Goal: Navigation & Orientation: Go to known website

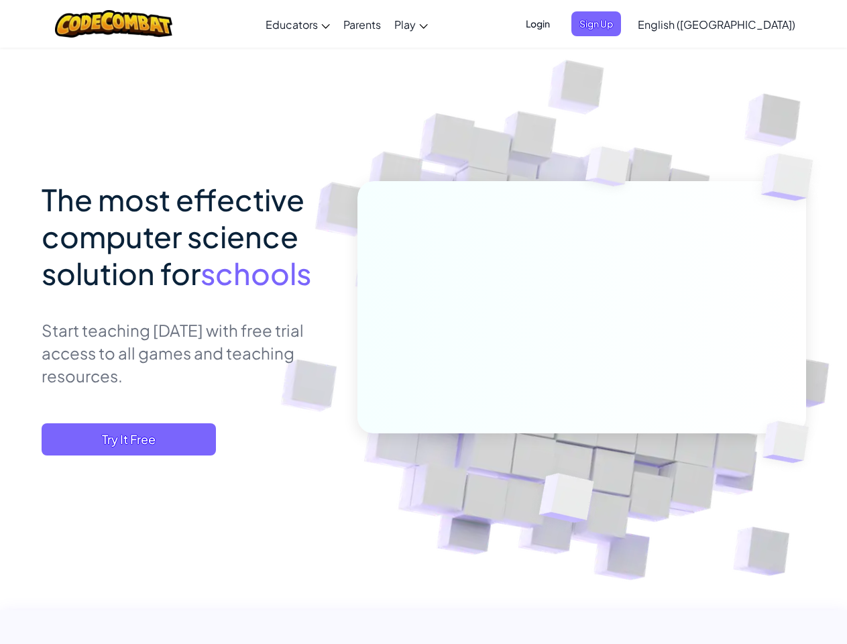
click at [558, 23] on span "Login" at bounding box center [538, 23] width 40 height 25
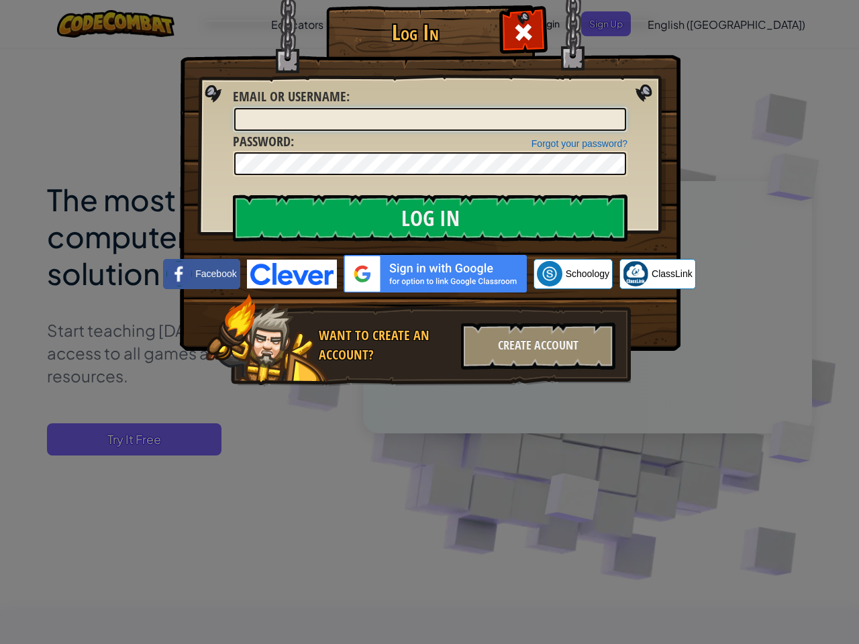
click at [618, 23] on div "Log In Unknown Error Email or Username : Forgot your password? Password : Log I…" at bounding box center [429, 215] width 447 height 390
click at [678, 23] on div "Log In Unknown Error Email or Username : Forgot your password? Password : Log I…" at bounding box center [429, 322] width 859 height 644
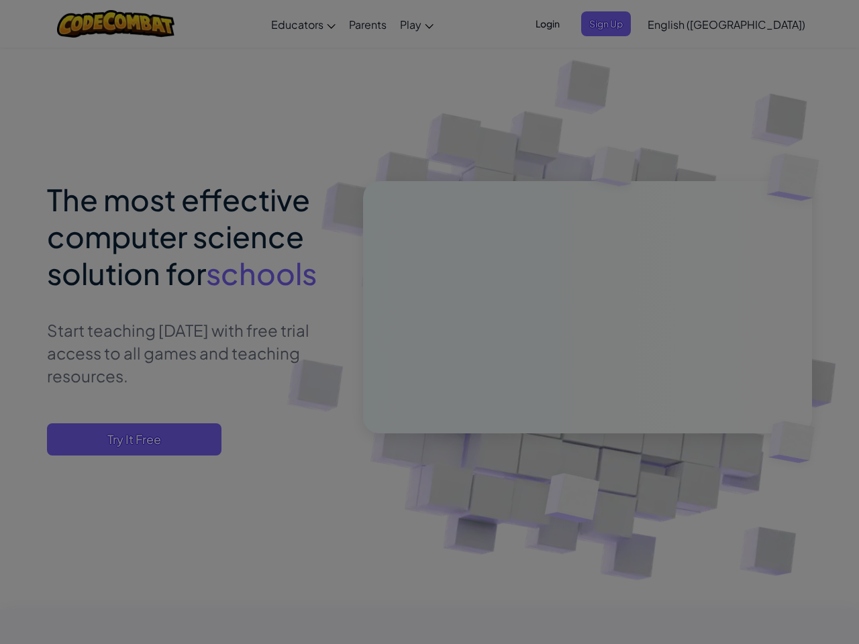
click at [678, 23] on div "Log In Unknown Error Email or Username : Forgot your password? Password : Log I…" at bounding box center [429, 322] width 859 height 644
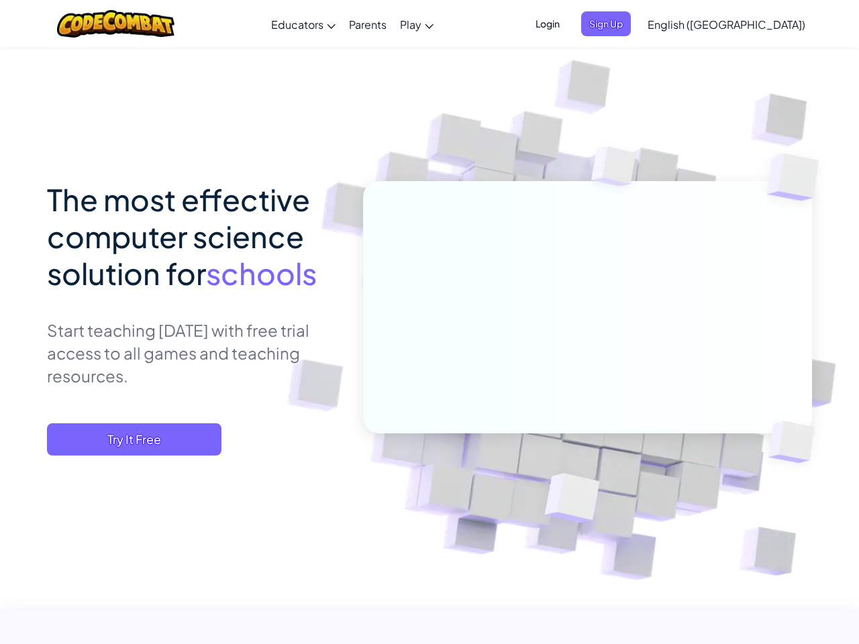
click at [750, 24] on div at bounding box center [429, 322] width 859 height 644
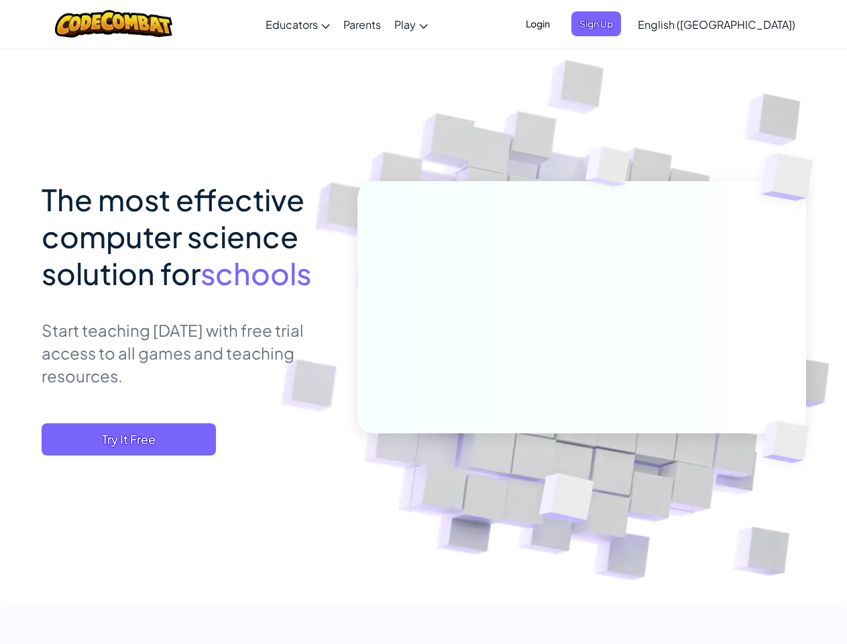
click at [129, 439] on span "Try It Free" at bounding box center [129, 439] width 174 height 32
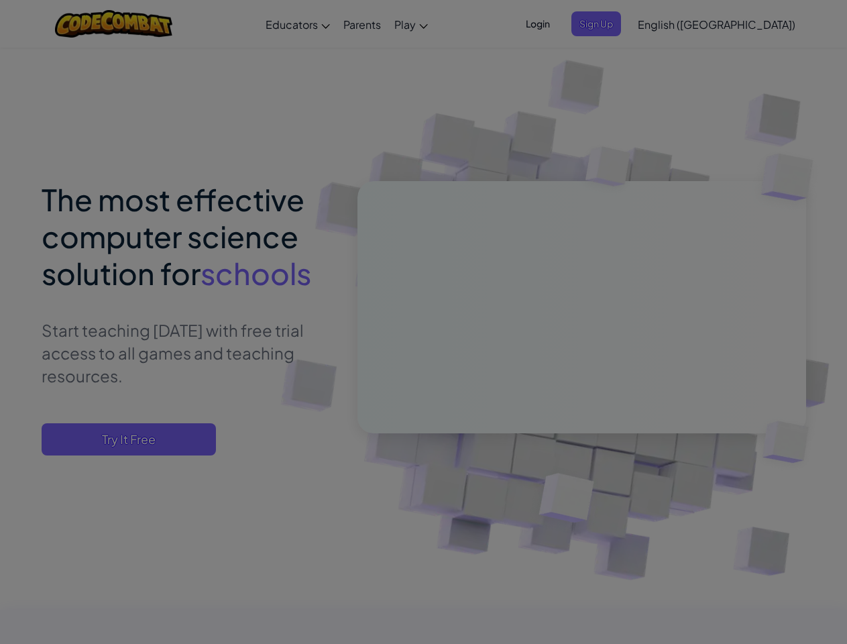
click at [0, 0] on div "Create Teacher Account First Name Last Name Email Address Password 4 to 64 char…" at bounding box center [0, 0] width 0 height 0
